Goal: Task Accomplishment & Management: Manage account settings

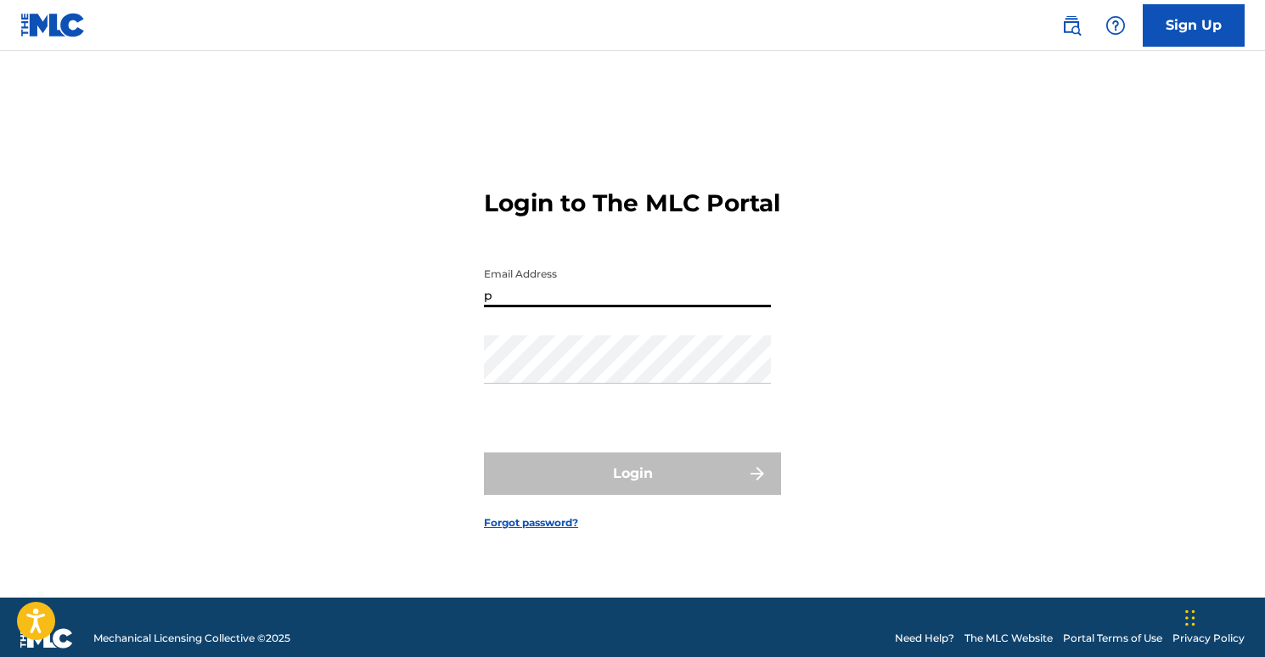
type input "[EMAIL_ADDRESS][DOMAIN_NAME]"
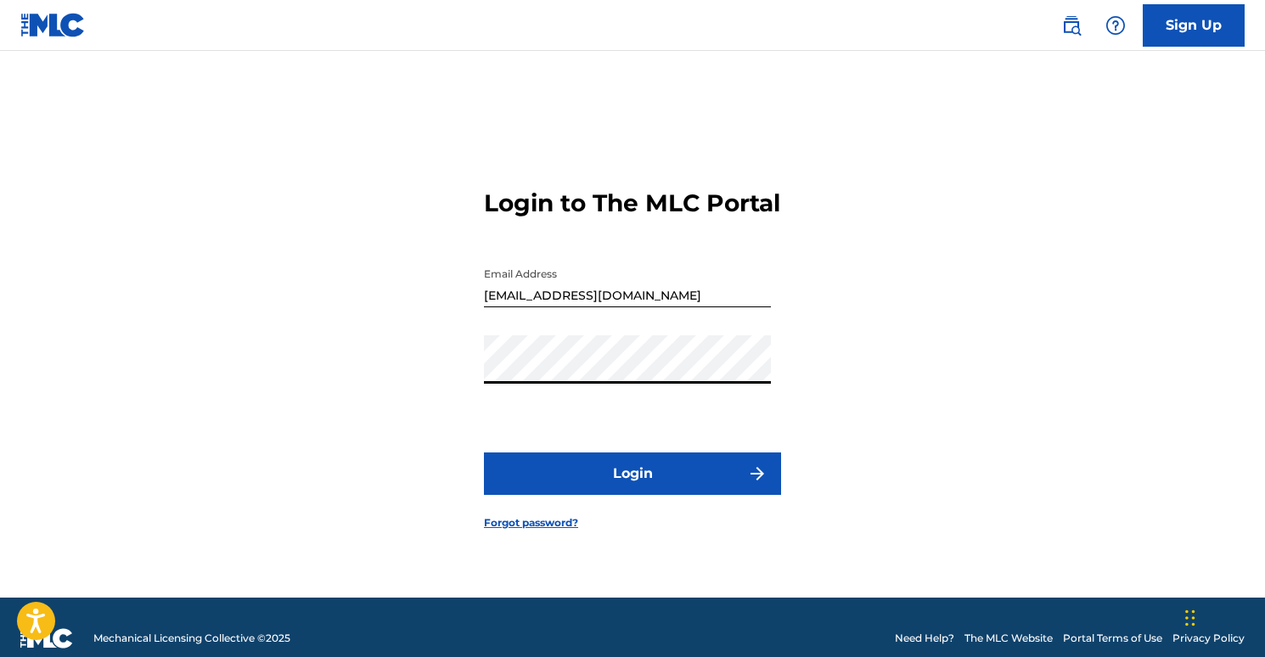
click at [656, 477] on button "Login" at bounding box center [632, 474] width 297 height 42
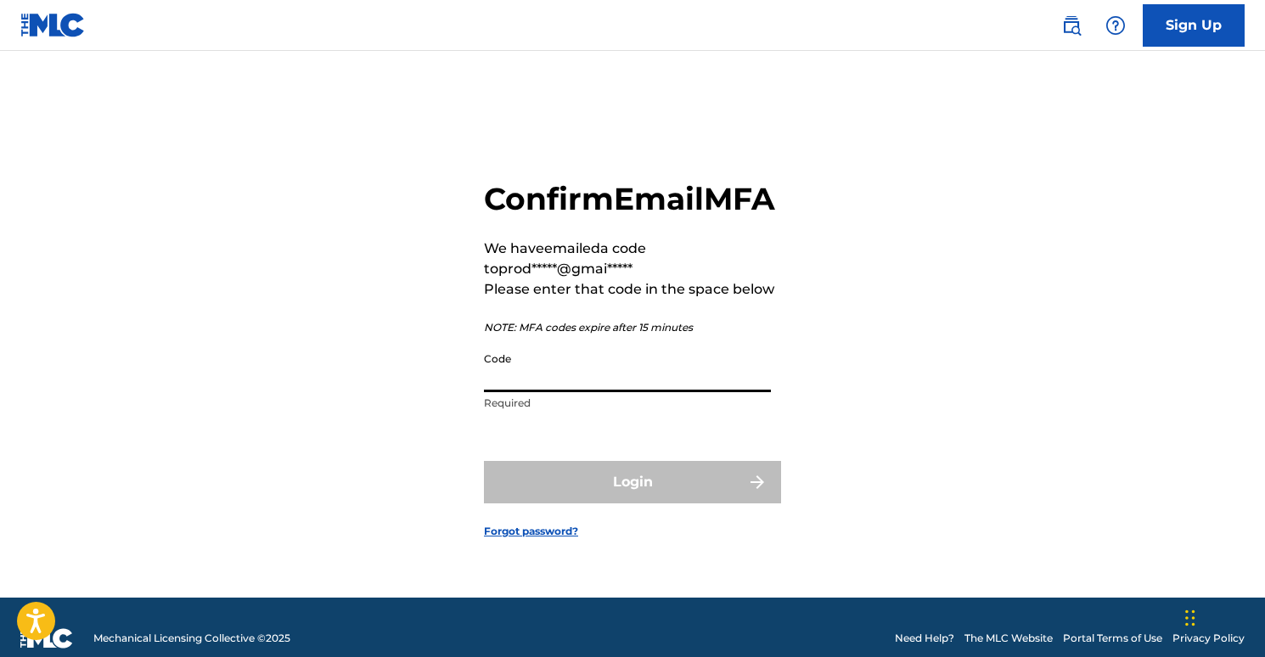
click at [598, 390] on input "Code" at bounding box center [627, 368] width 287 height 48
paste input "446160"
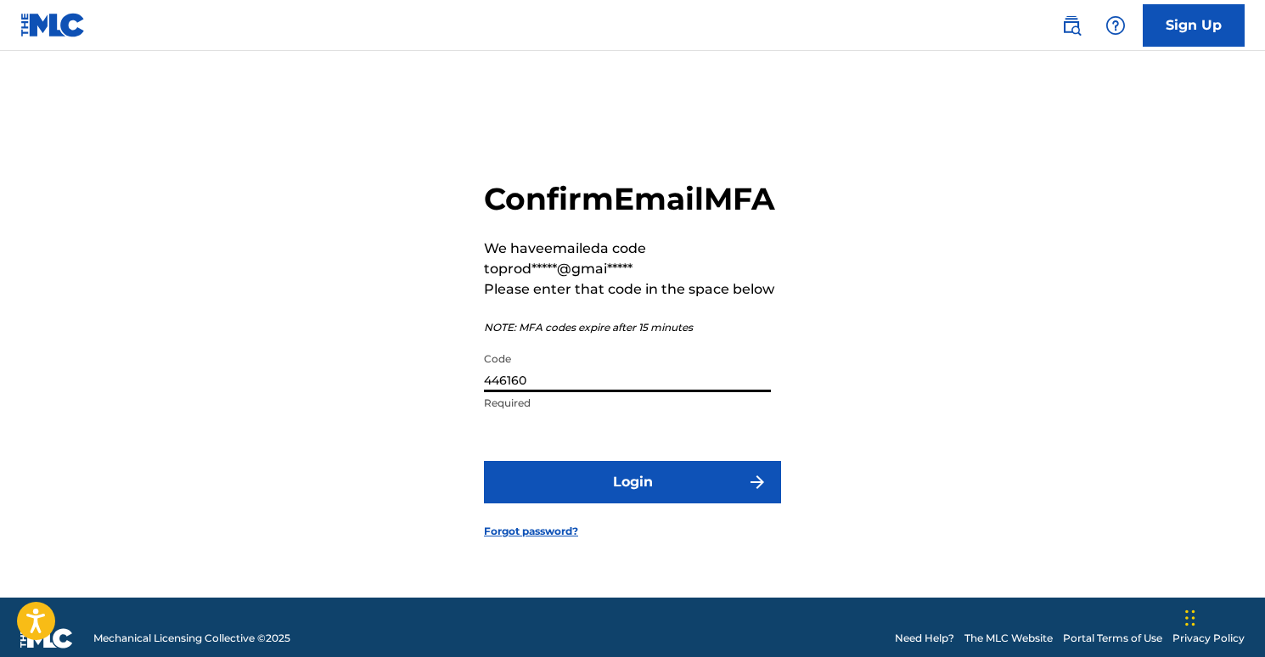
type input "446160"
click at [695, 498] on button "Login" at bounding box center [632, 482] width 297 height 42
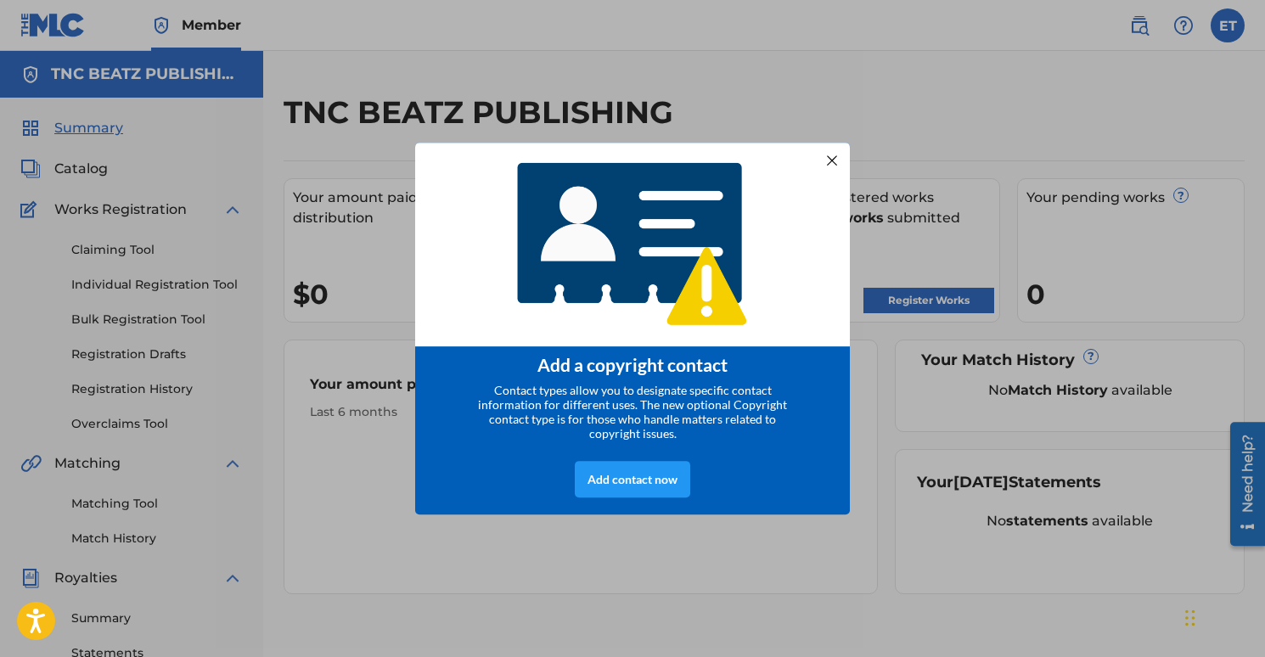
click at [624, 398] on span "Contact types allow you to designate specific contact information for different…" at bounding box center [632, 412] width 309 height 58
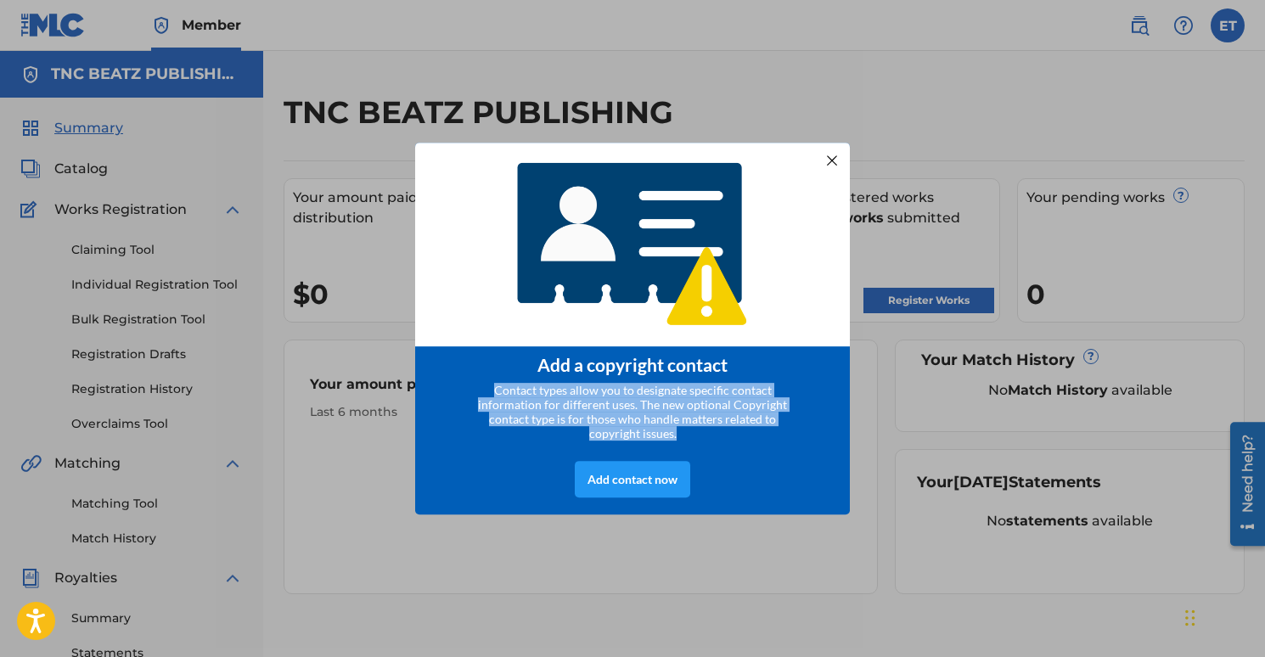
click at [624, 398] on span "Contact types allow you to designate specific contact information for different…" at bounding box center [632, 412] width 309 height 58
copy div "Contact types allow you to designate specific contact information for different…"
click at [634, 468] on div "Add contact now" at bounding box center [632, 479] width 115 height 37
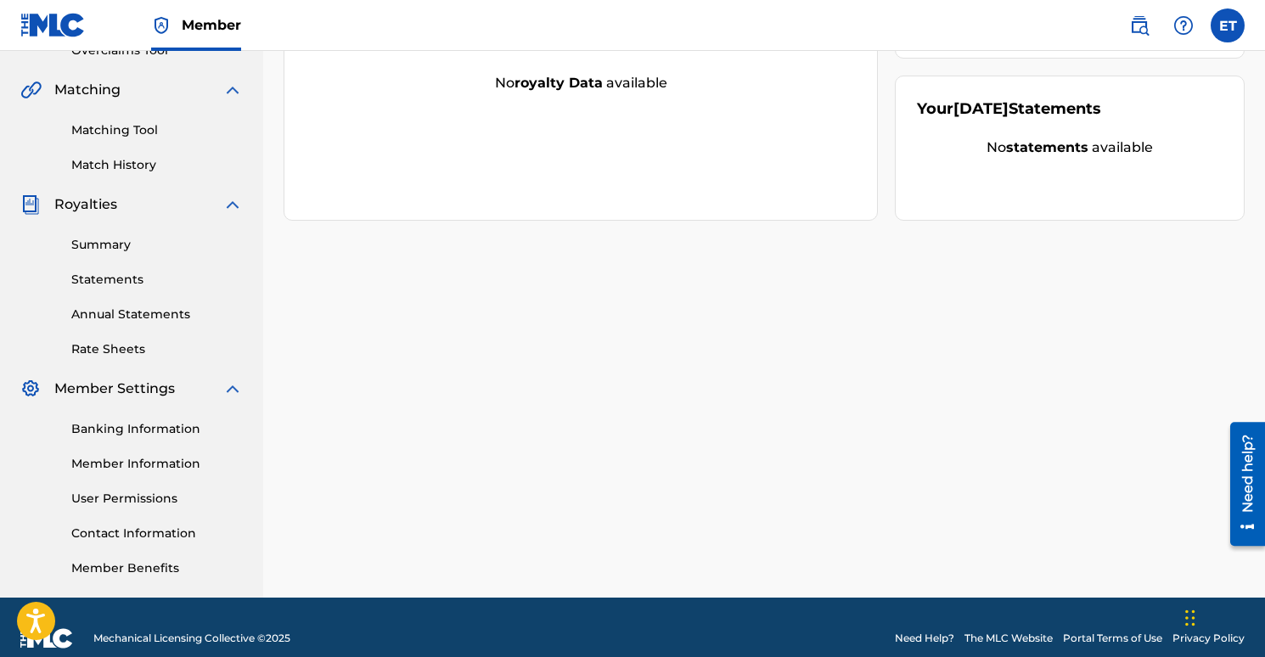
scroll to position [396, 0]
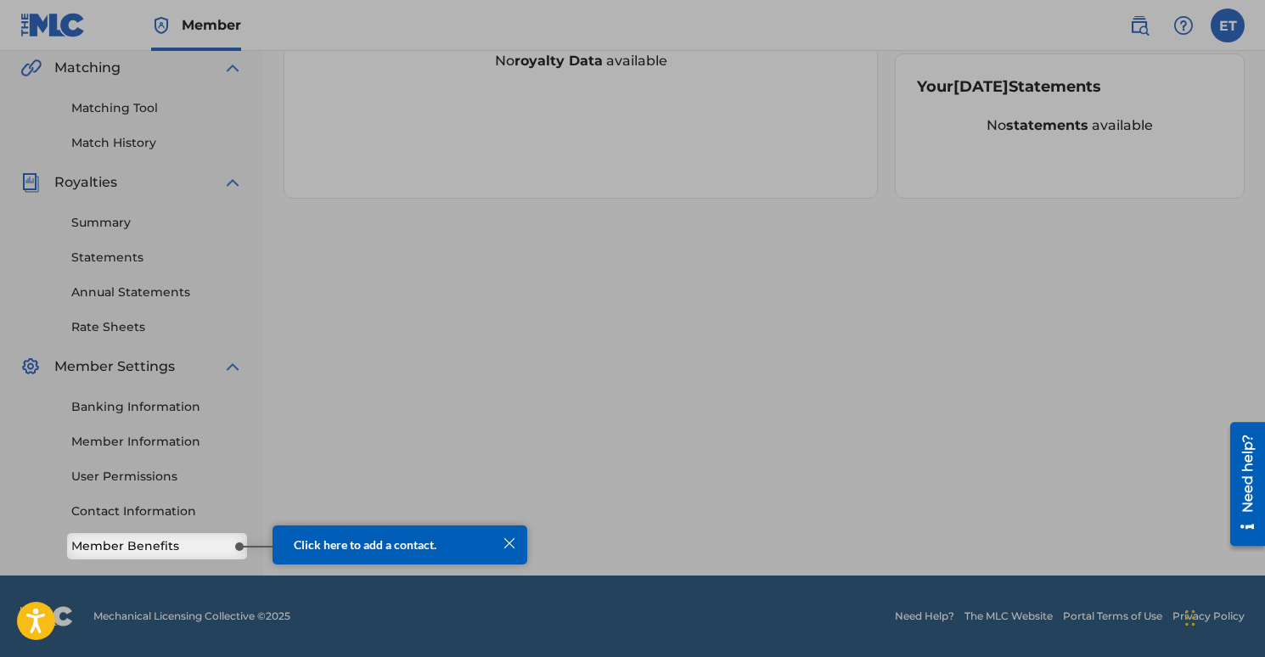
click at [192, 552] on link "Member Benefits" at bounding box center [157, 547] width 172 height 18
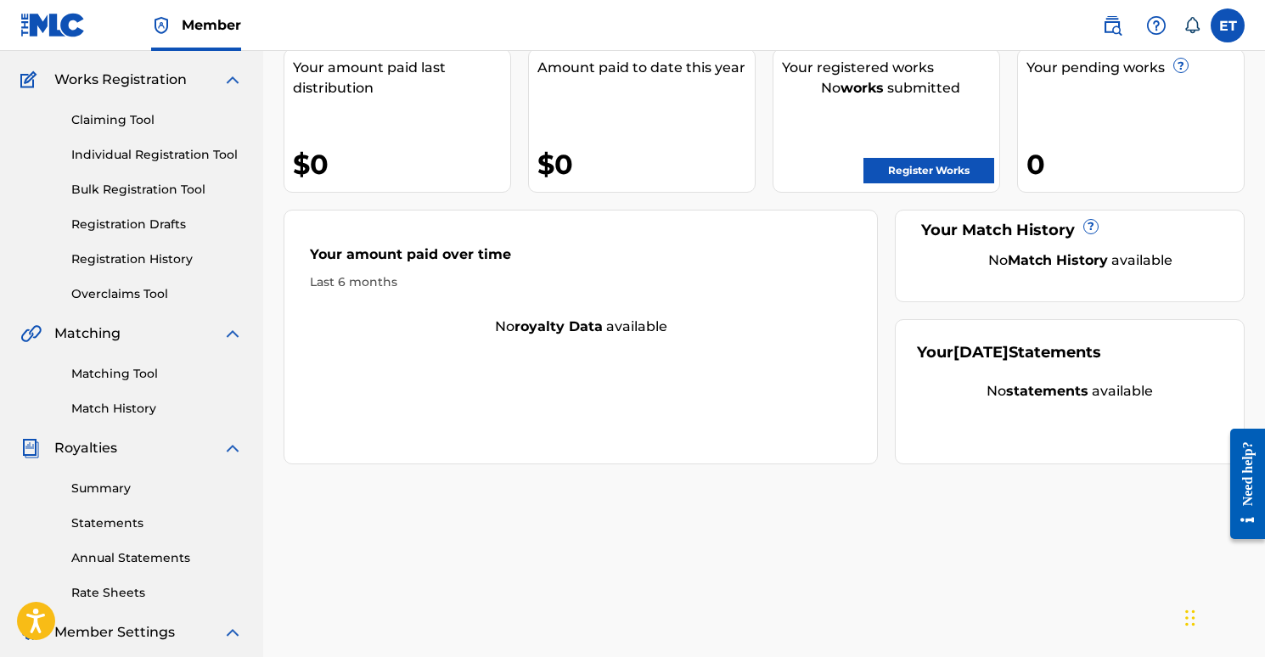
scroll to position [273, 0]
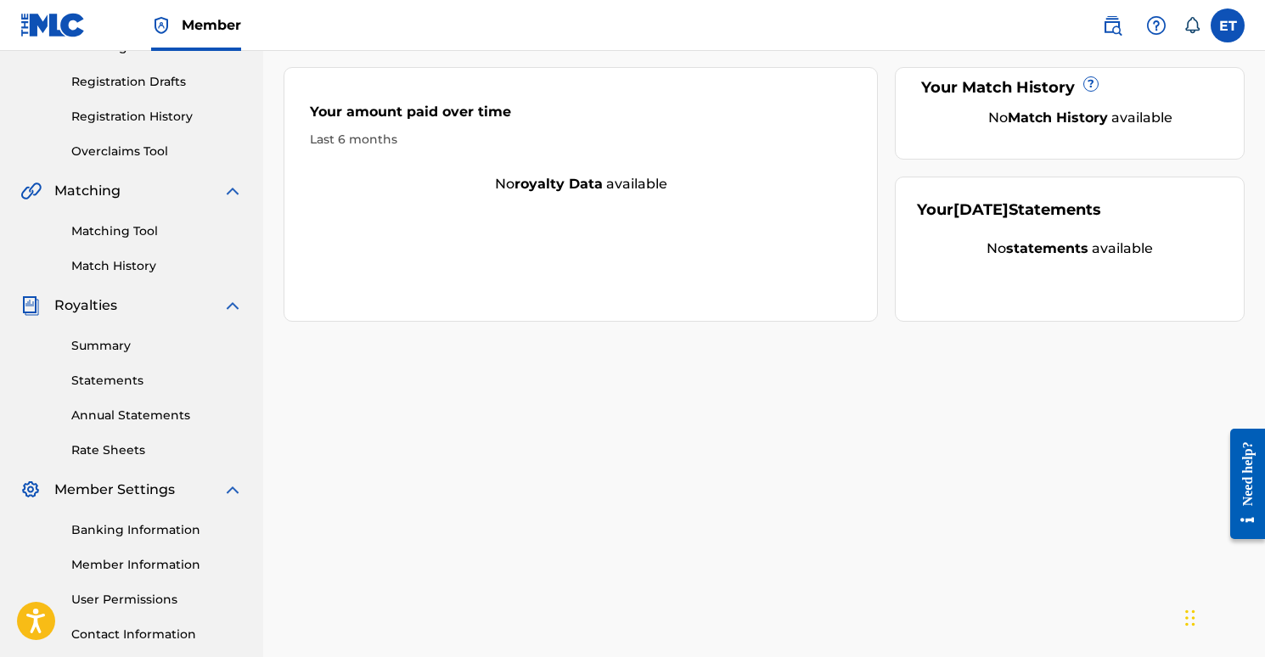
click at [120, 232] on link "Matching Tool" at bounding box center [157, 231] width 172 height 18
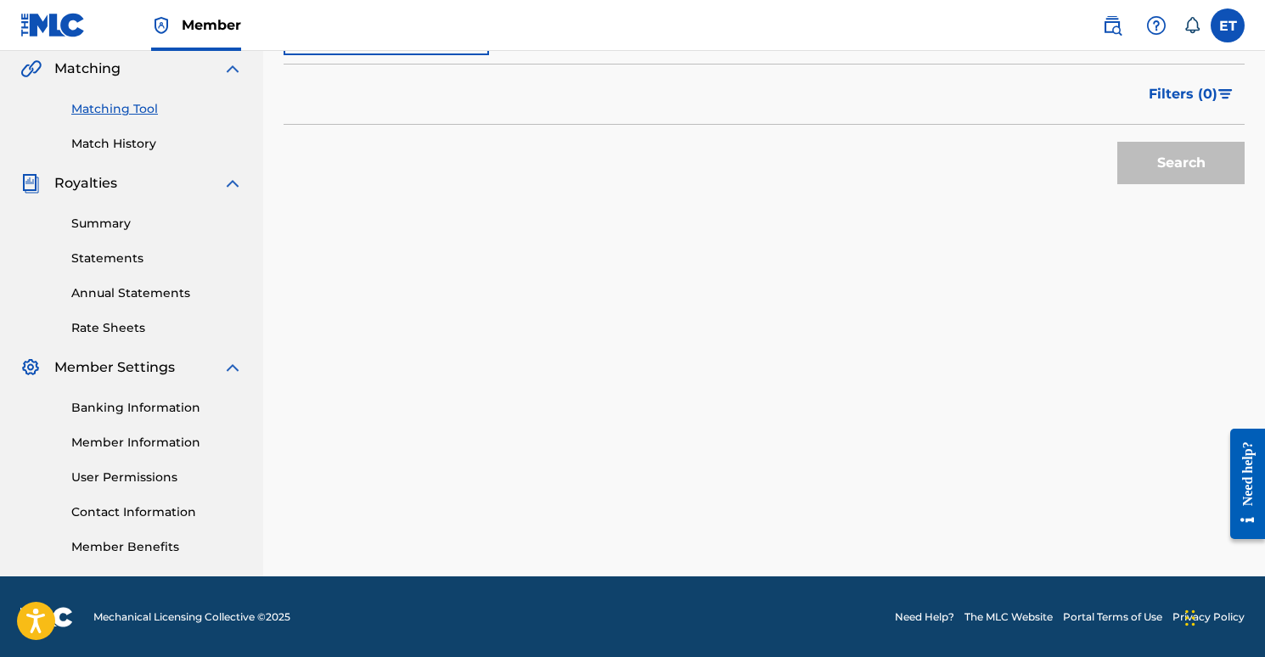
scroll to position [396, 0]
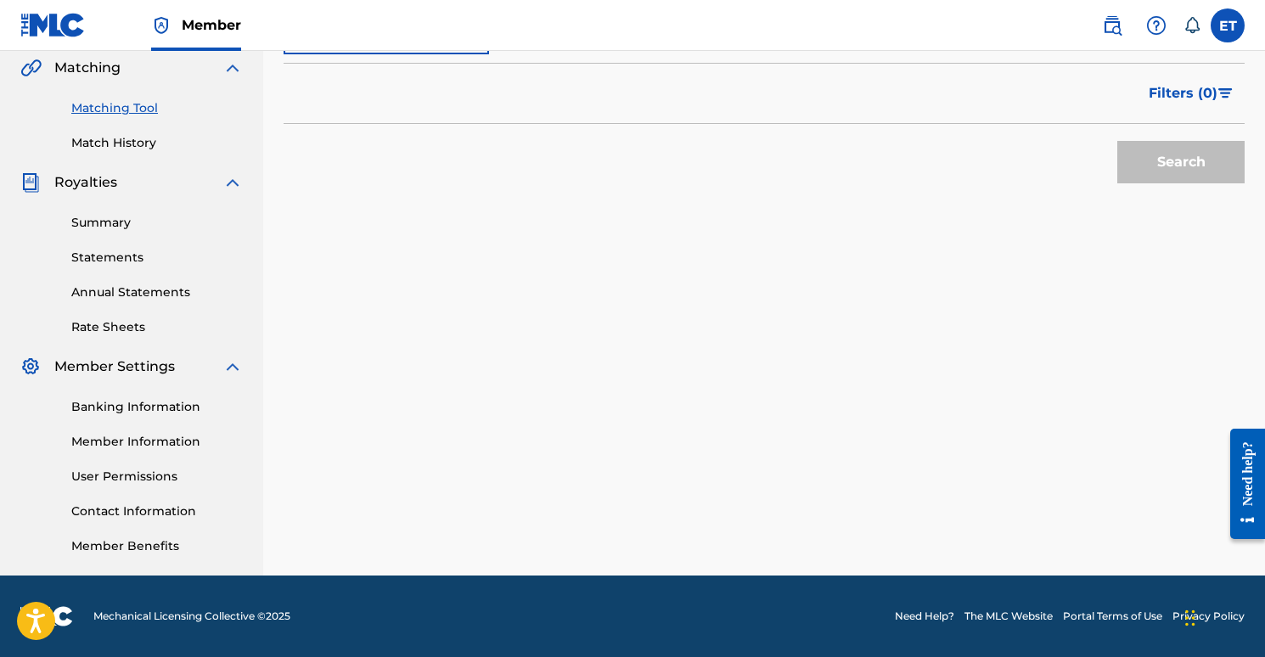
click at [144, 403] on link "Banking Information" at bounding box center [157, 407] width 172 height 18
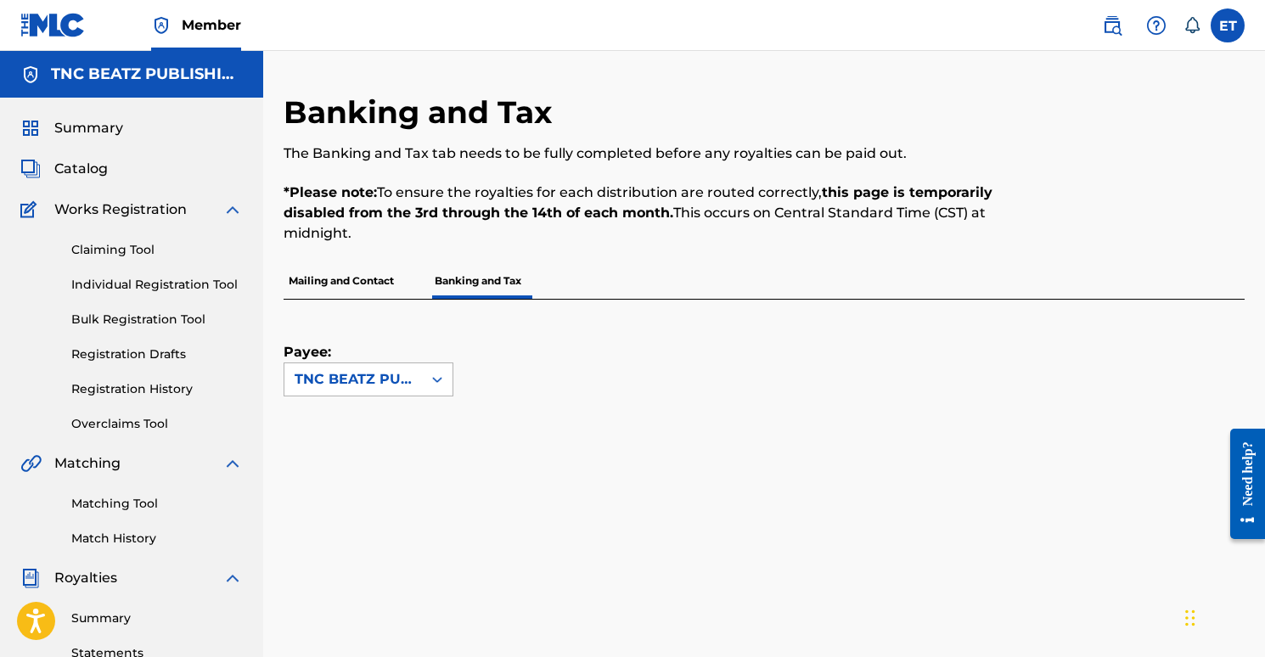
click at [425, 382] on div at bounding box center [437, 379] width 31 height 31
click at [424, 378] on div at bounding box center [437, 379] width 31 height 31
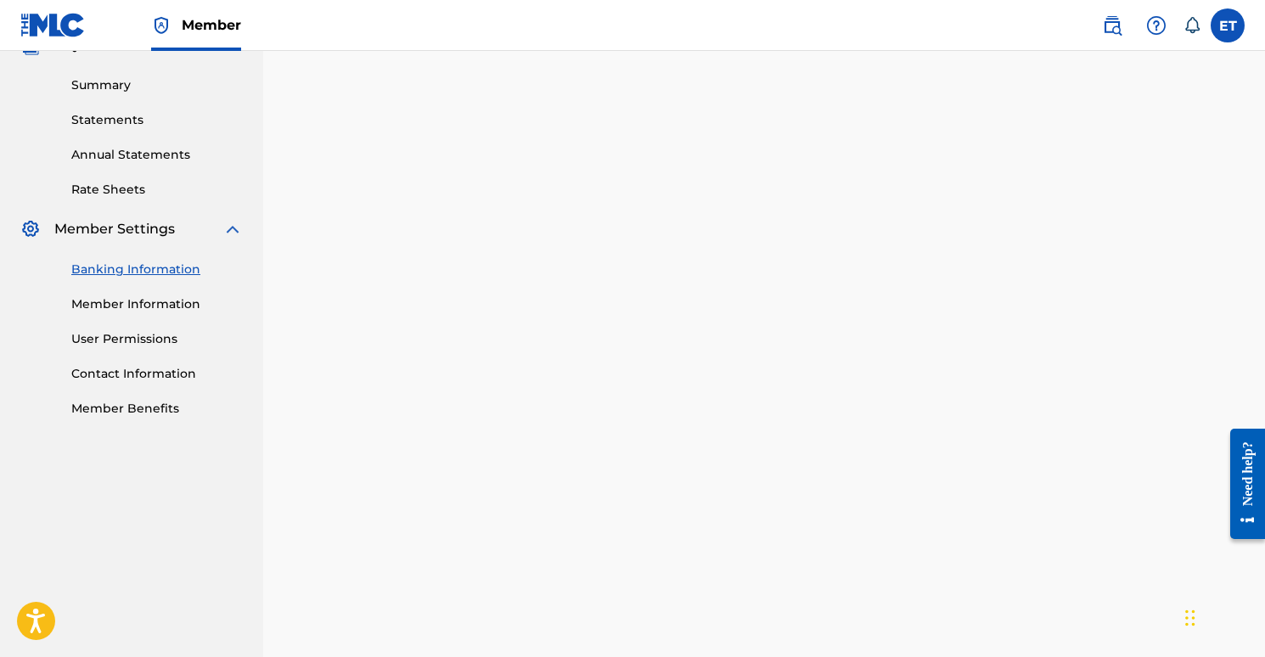
scroll to position [329, 0]
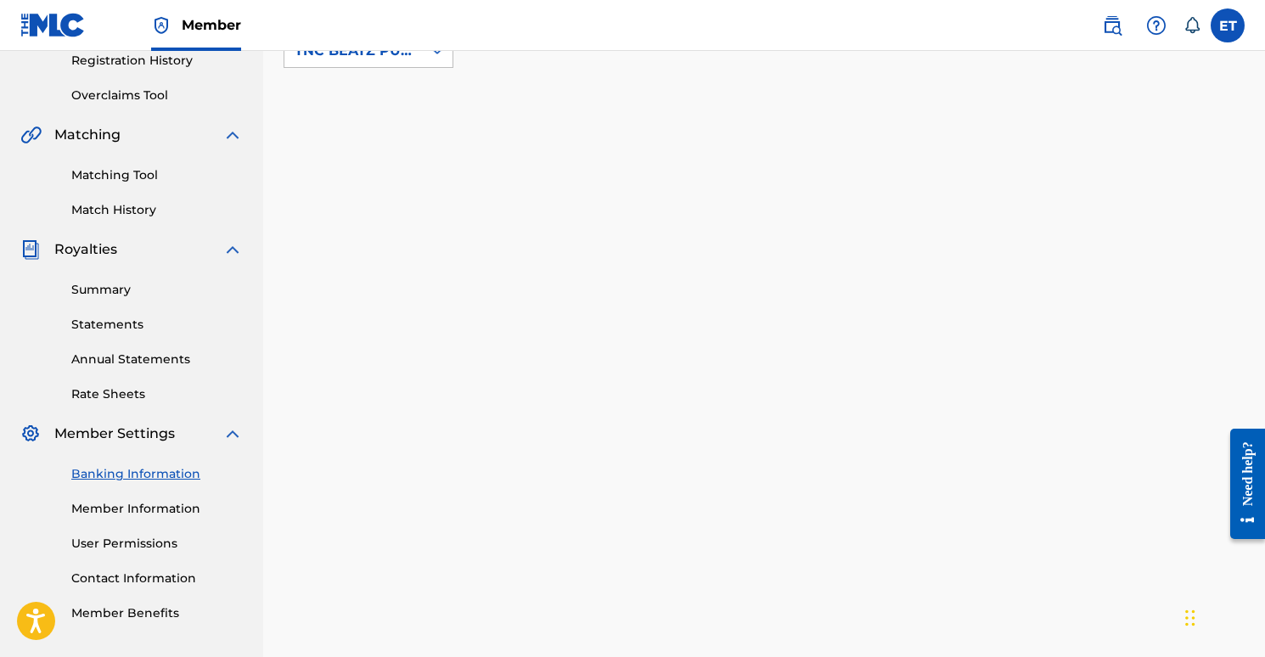
click at [143, 504] on link "Member Information" at bounding box center [157, 509] width 172 height 18
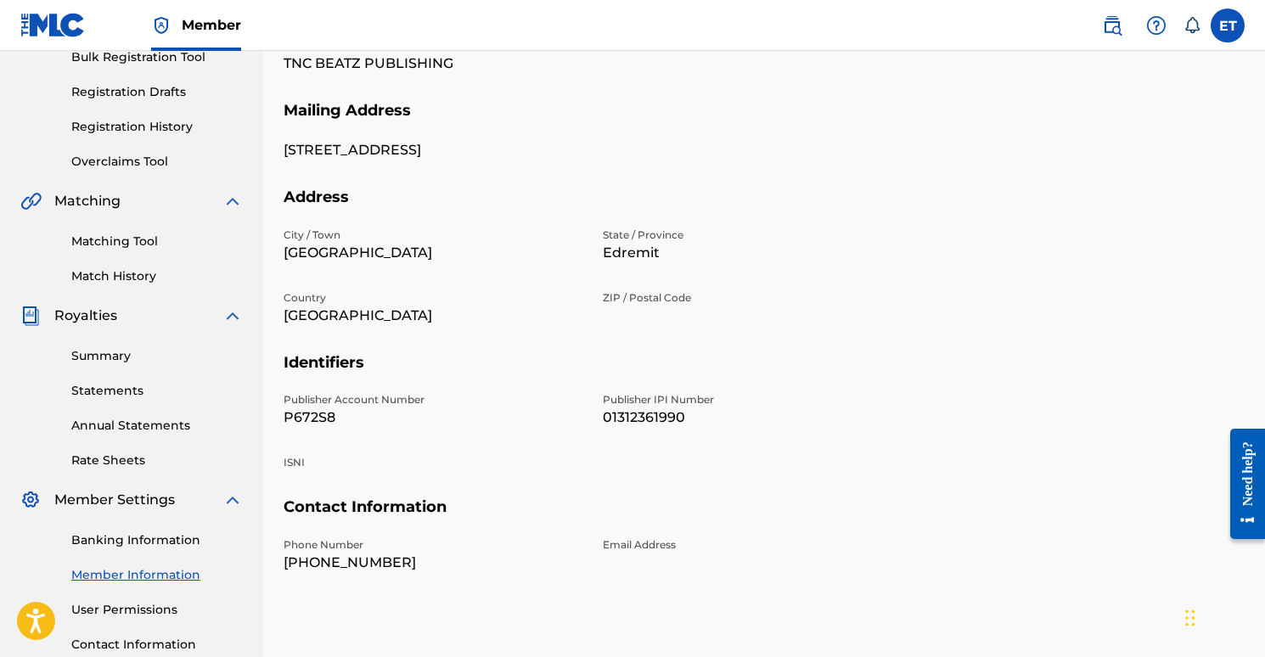
scroll to position [294, 0]
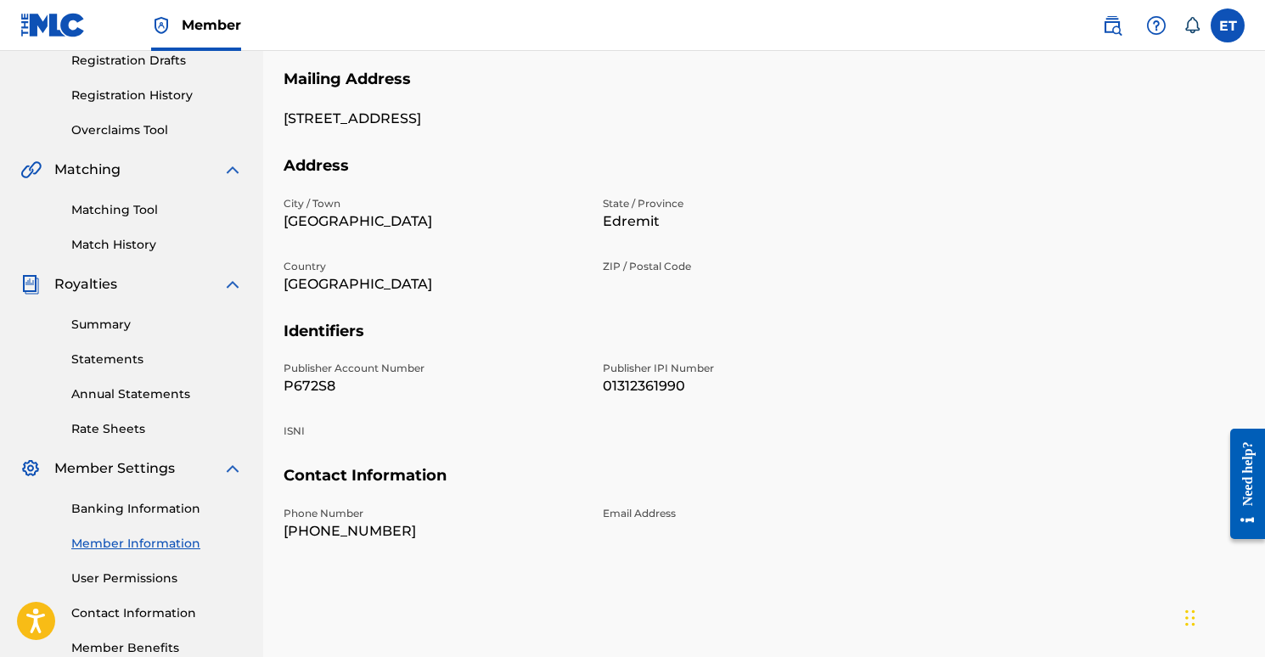
click at [121, 512] on link "Banking Information" at bounding box center [157, 509] width 172 height 18
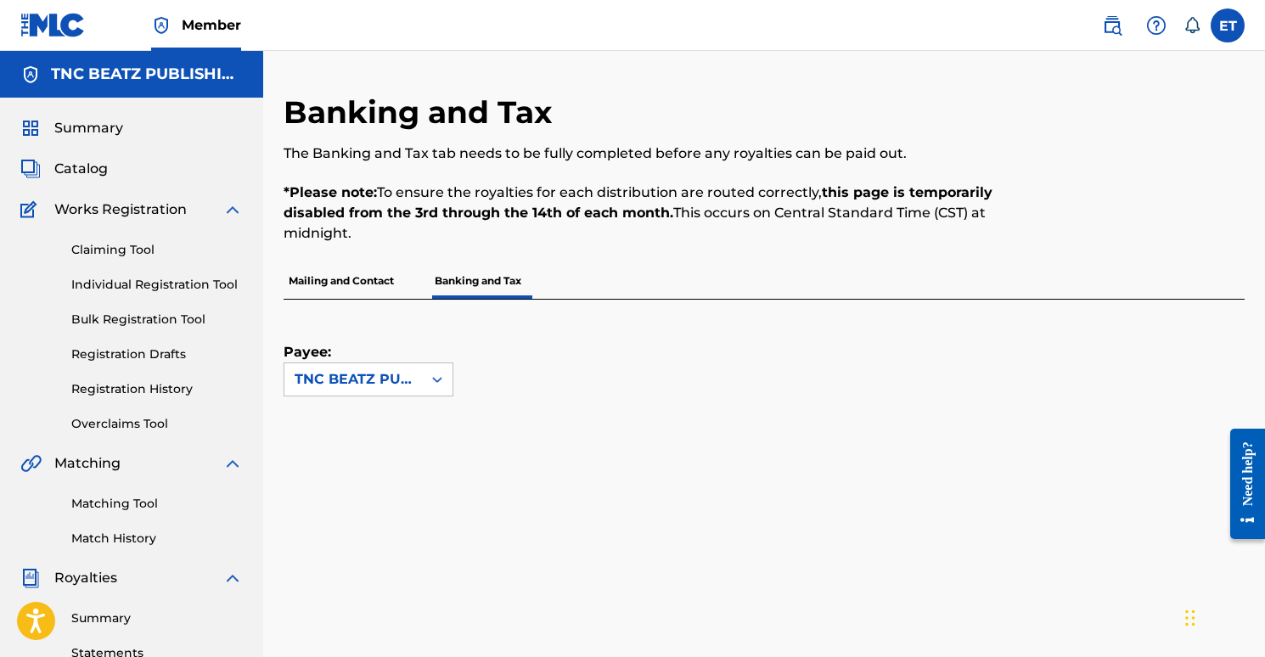
click at [501, 214] on strong "this page is temporarily disabled from the 3rd through the 14th of each month." at bounding box center [638, 202] width 709 height 37
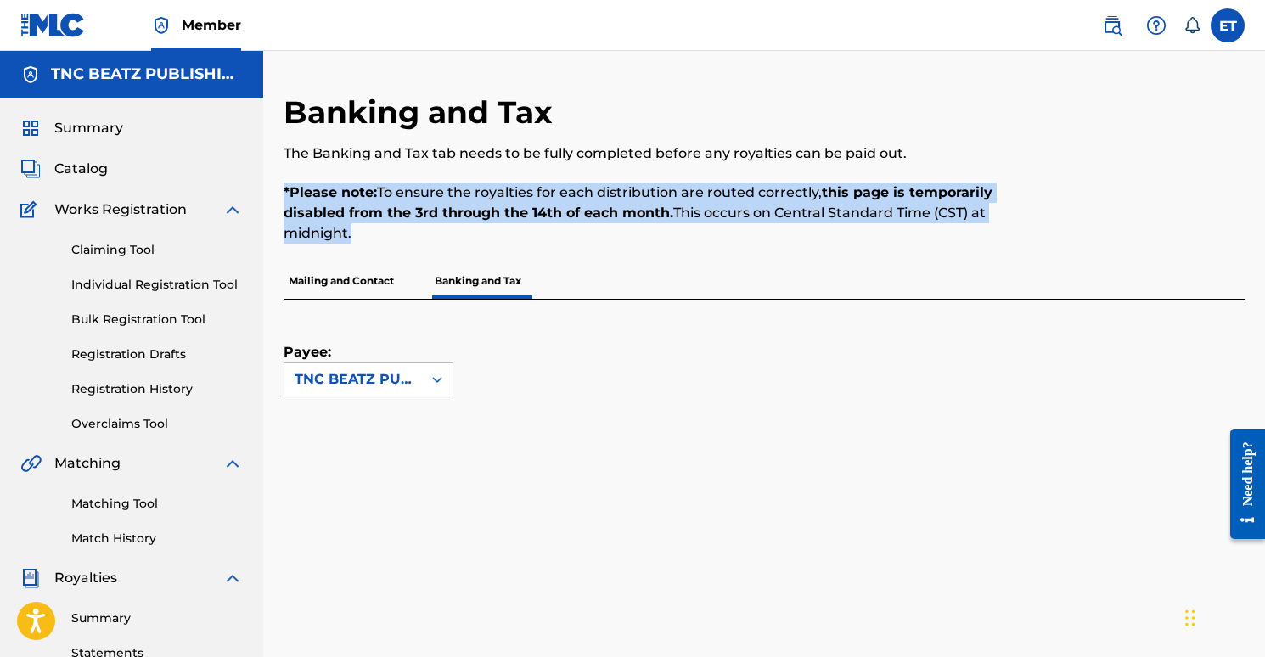
click at [501, 214] on strong "this page is temporarily disabled from the 3rd through the 14th of each month." at bounding box center [638, 202] width 709 height 37
copy p "*Please note: To ensure the royalties for each distribution are routed correctl…"
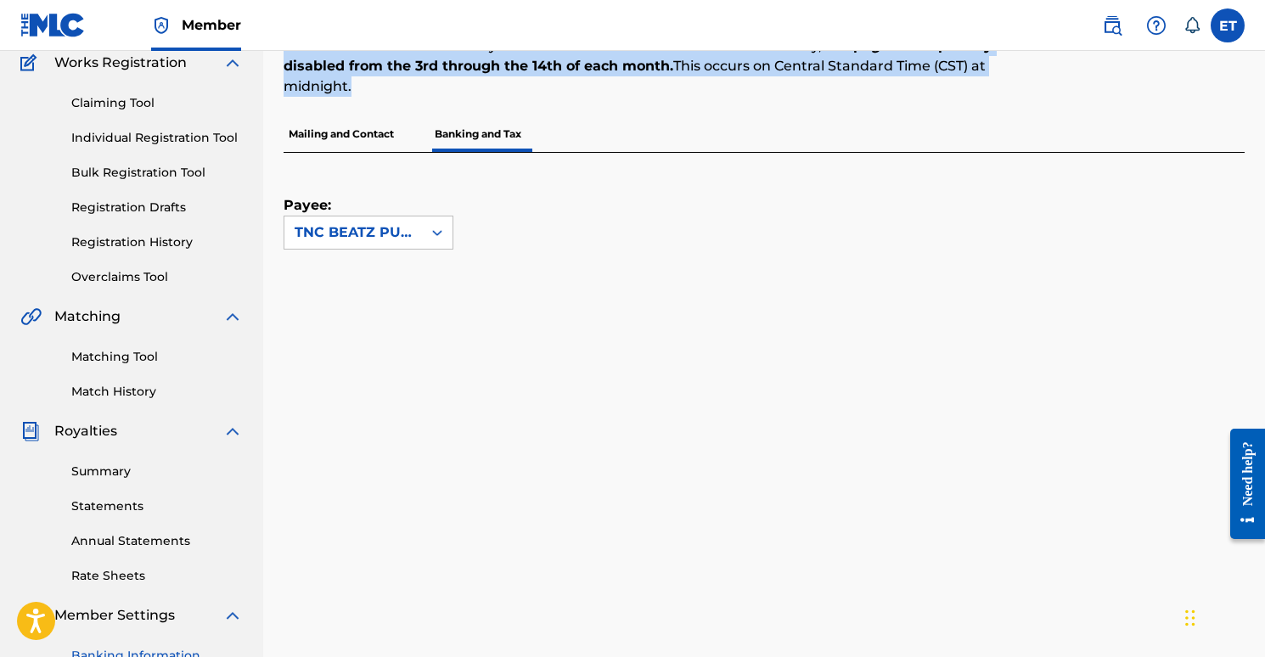
scroll to position [58, 0]
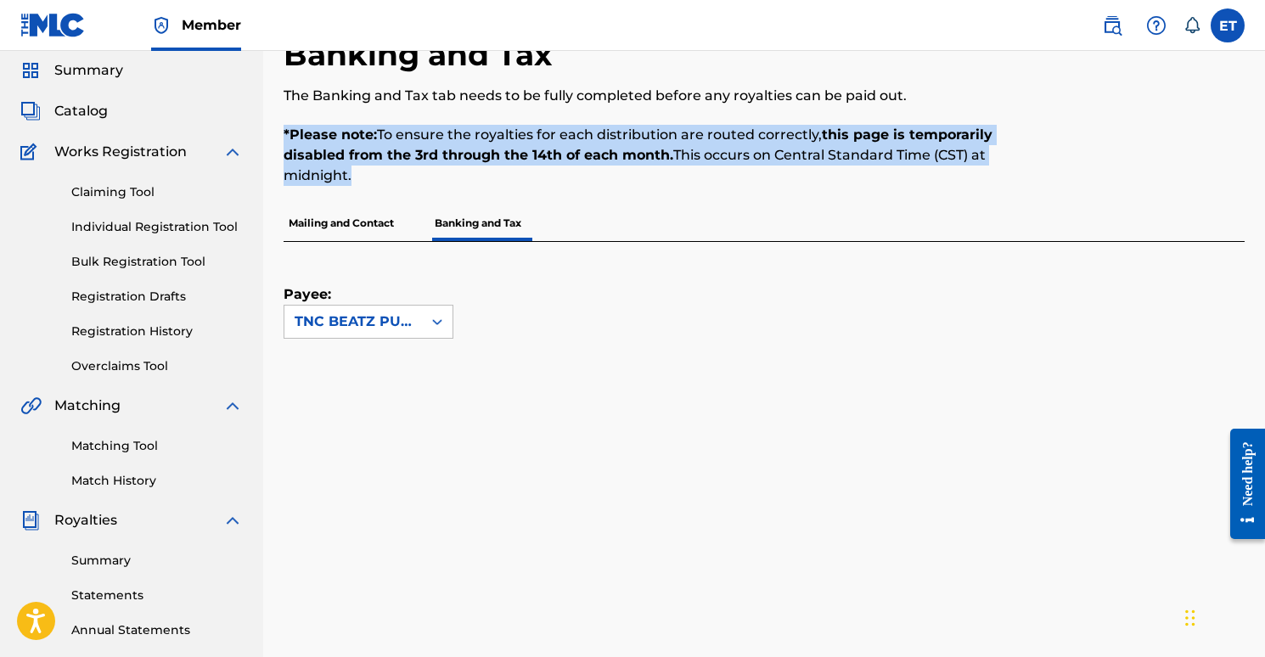
click at [684, 191] on div "Banking and Tax The Banking and Tax tab needs to be fully completed before any …" at bounding box center [654, 121] width 740 height 170
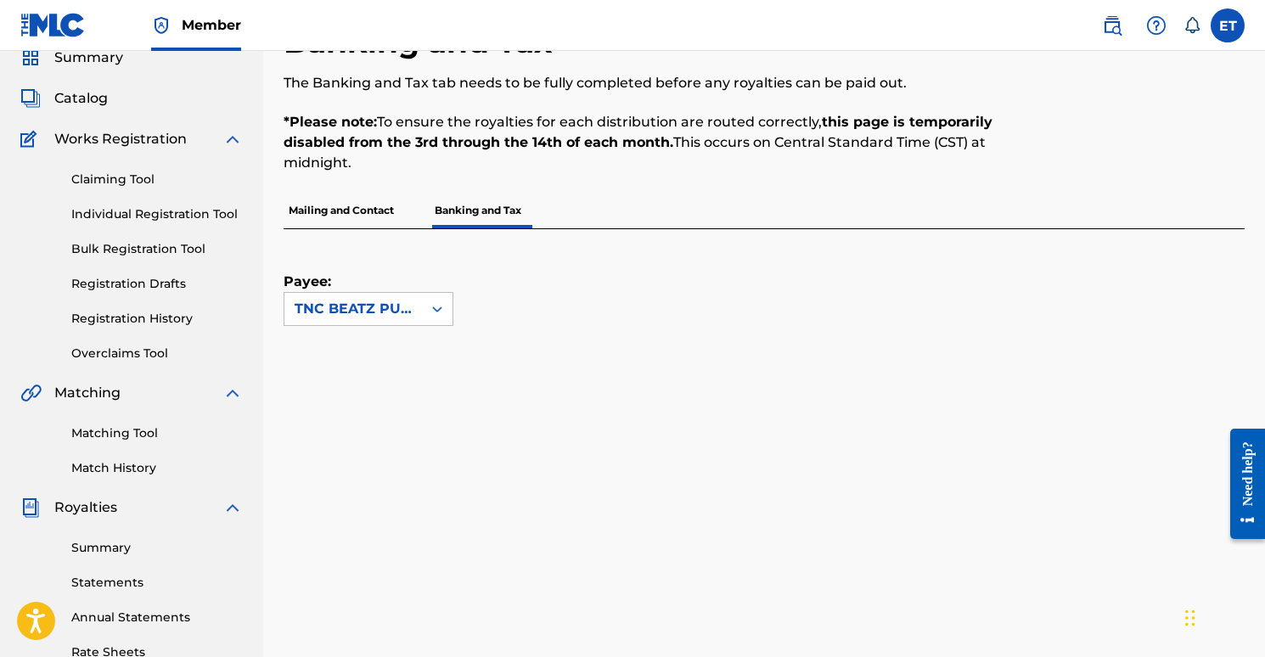
scroll to position [158, 0]
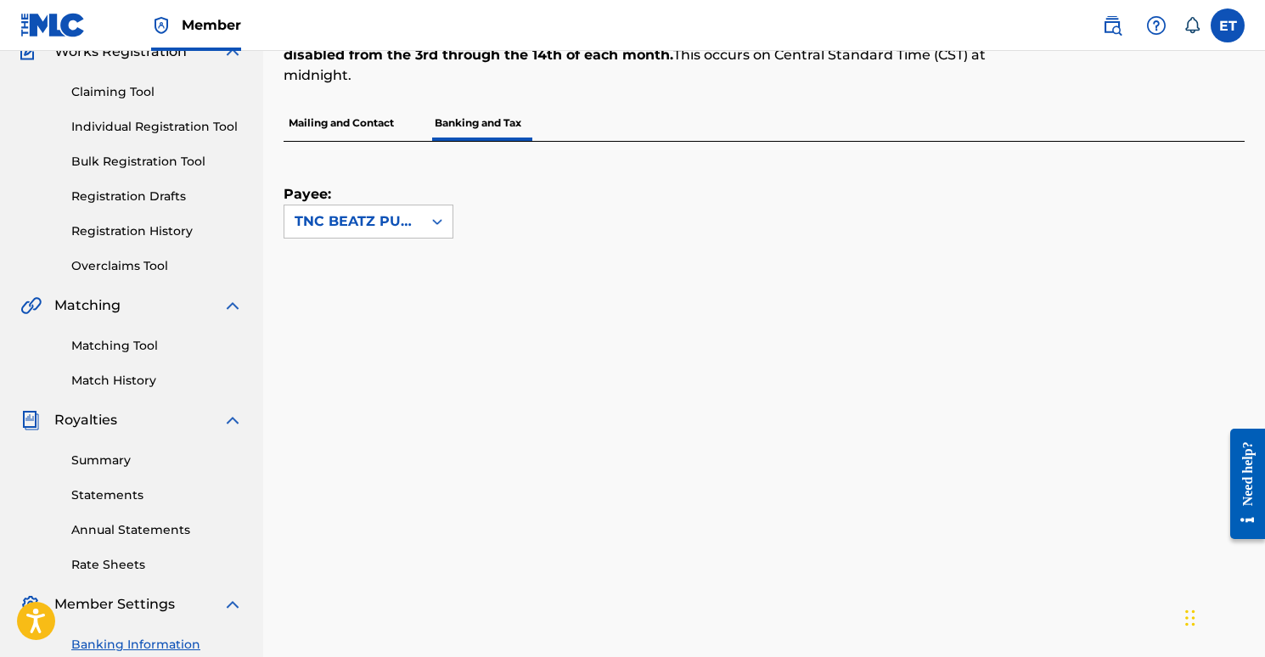
click at [347, 130] on p "Mailing and Contact" at bounding box center [341, 123] width 115 height 36
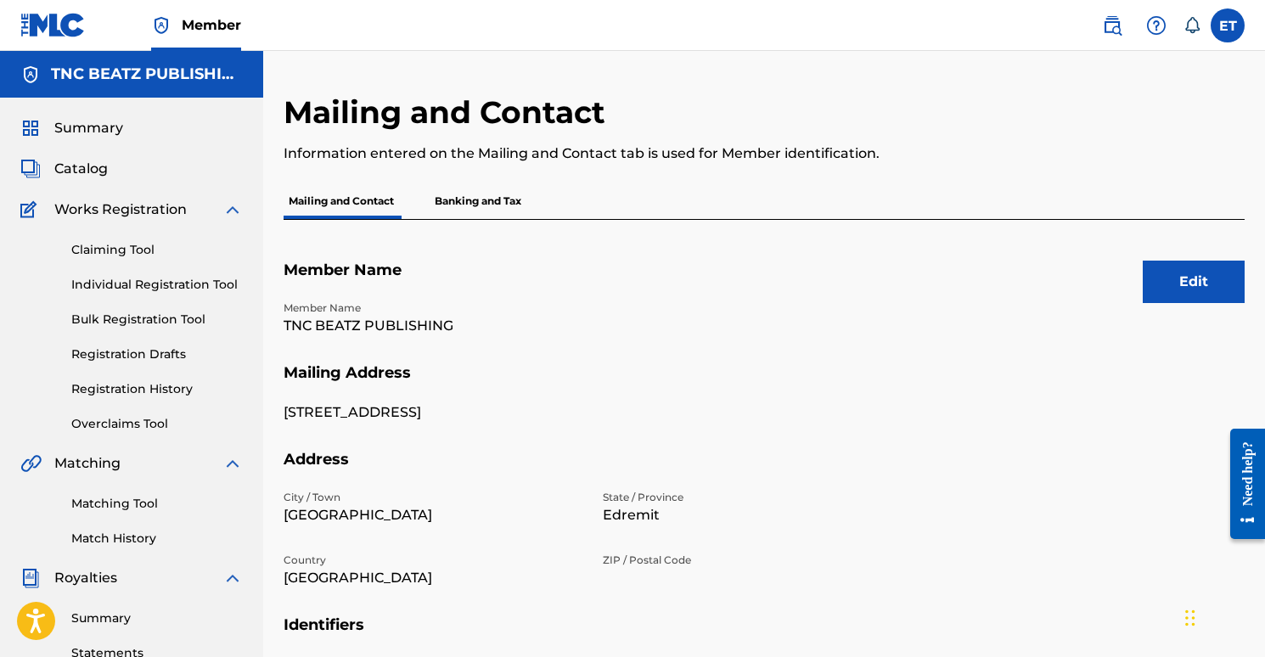
click at [488, 195] on p "Banking and Tax" at bounding box center [478, 201] width 97 height 36
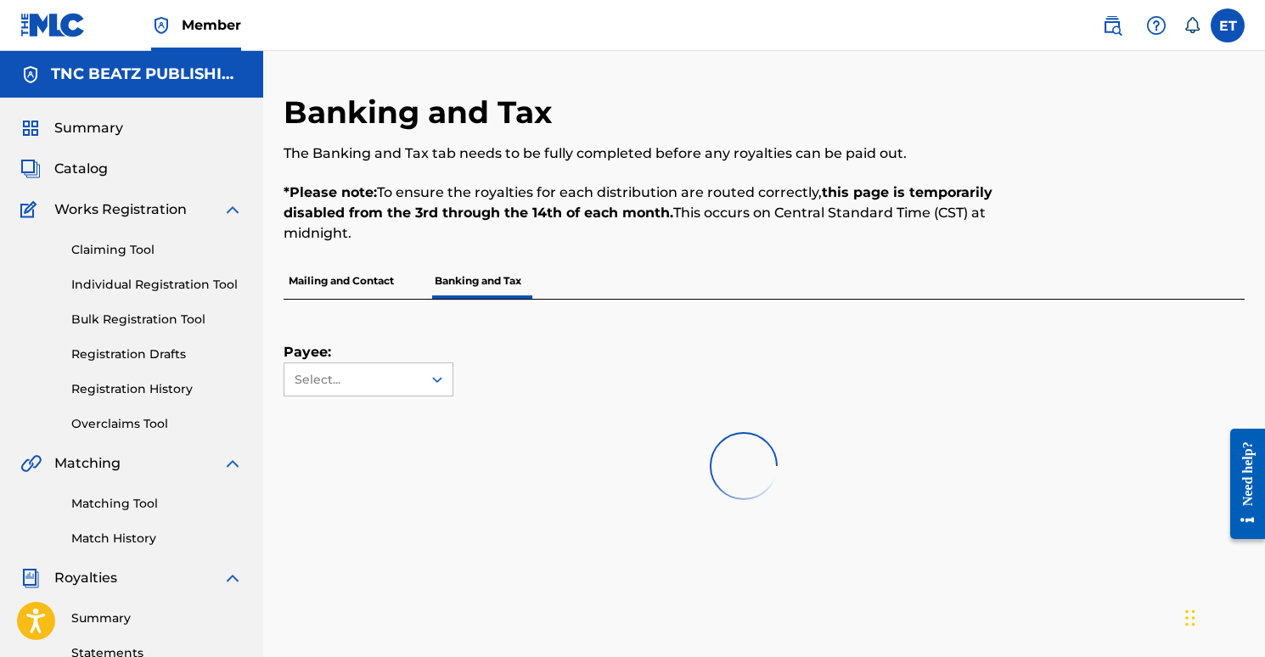
click at [403, 360] on div "Payee: Select..." at bounding box center [369, 348] width 170 height 97
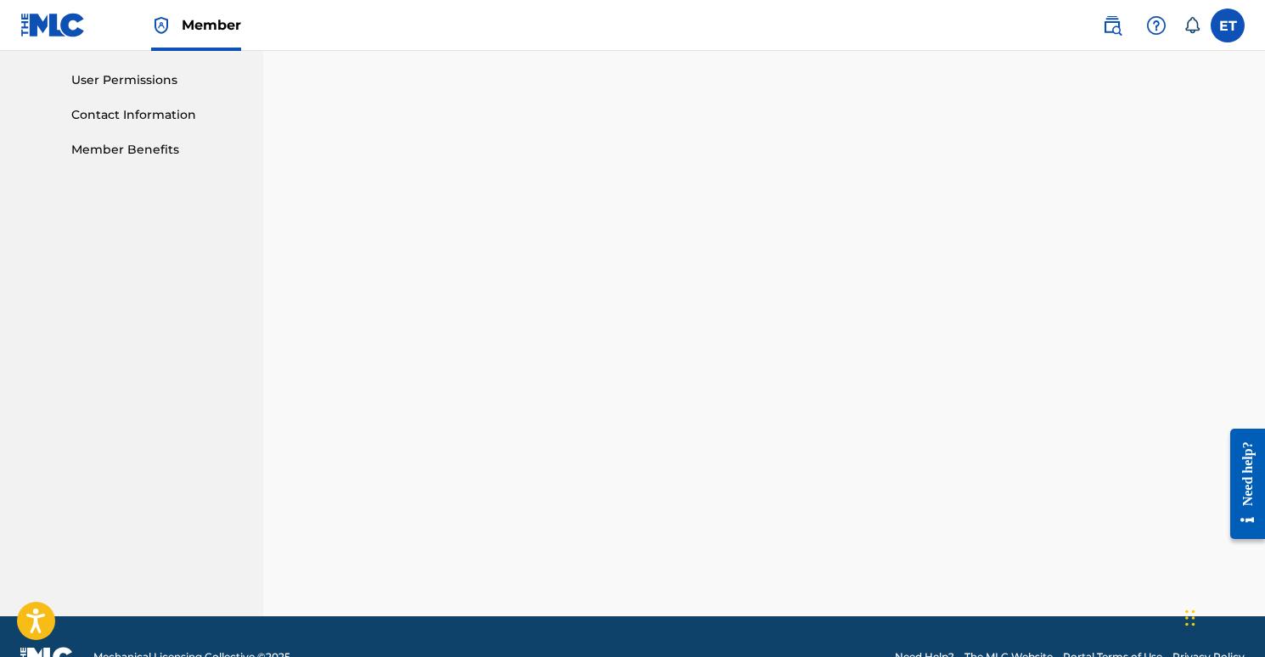
scroll to position [832, 0]
